Goal: Navigation & Orientation: Find specific page/section

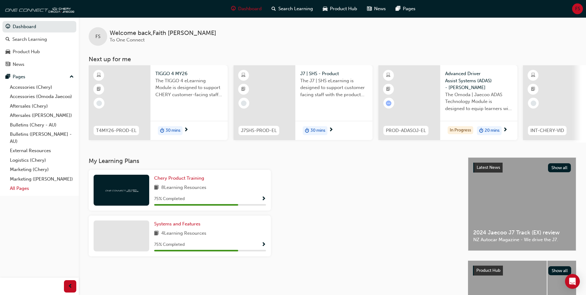
click at [23, 184] on link "All Pages" at bounding box center [41, 189] width 69 height 10
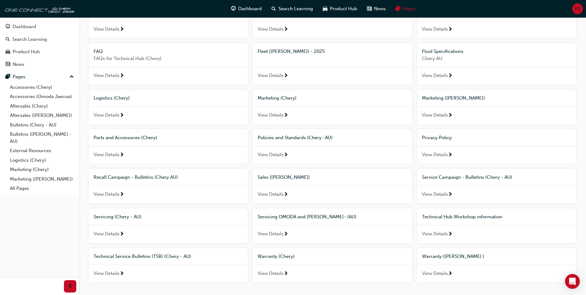
scroll to position [154, 0]
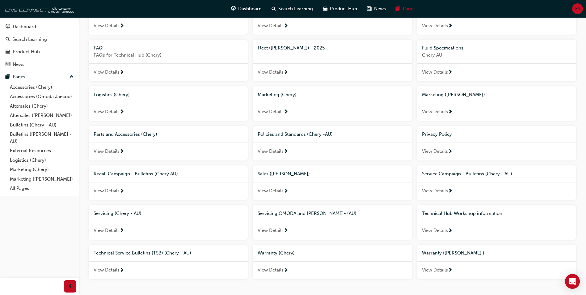
click at [135, 230] on div "View Details" at bounding box center [168, 231] width 159 height 18
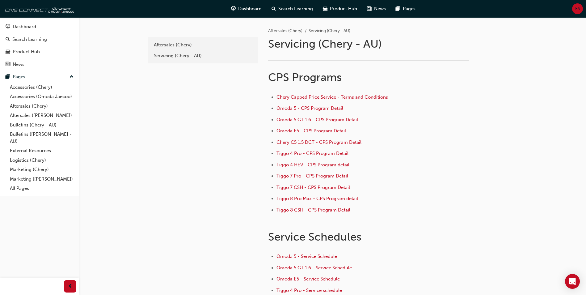
click at [306, 129] on span "Omoda E5 - CPS Program Detail" at bounding box center [312, 131] width 70 height 6
